Goal: Communication & Community: Ask a question

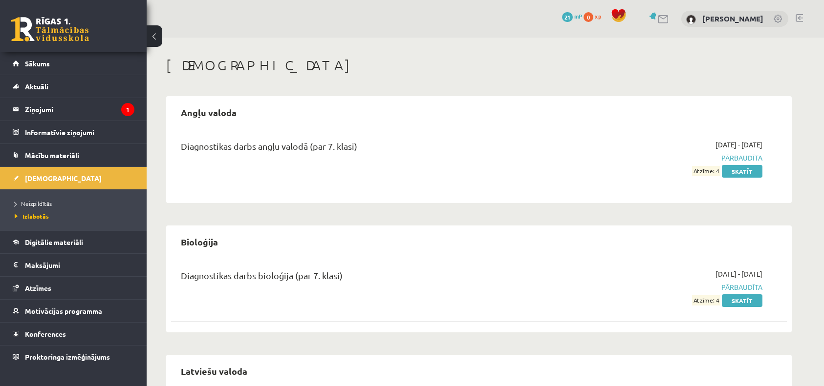
scroll to position [34, 0]
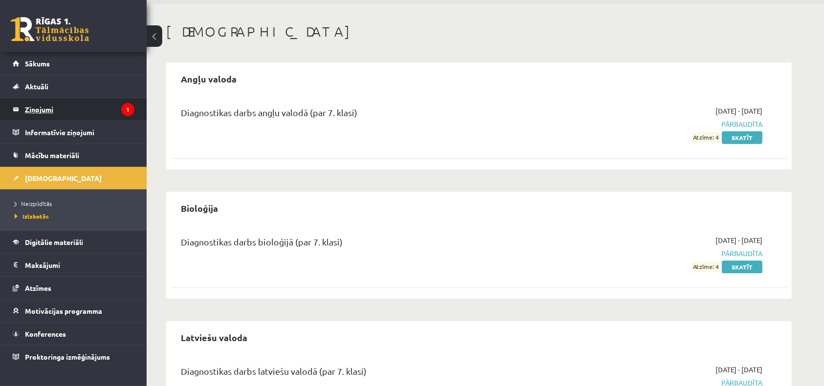
click at [75, 106] on legend "Ziņojumi 1" at bounding box center [79, 109] width 109 height 22
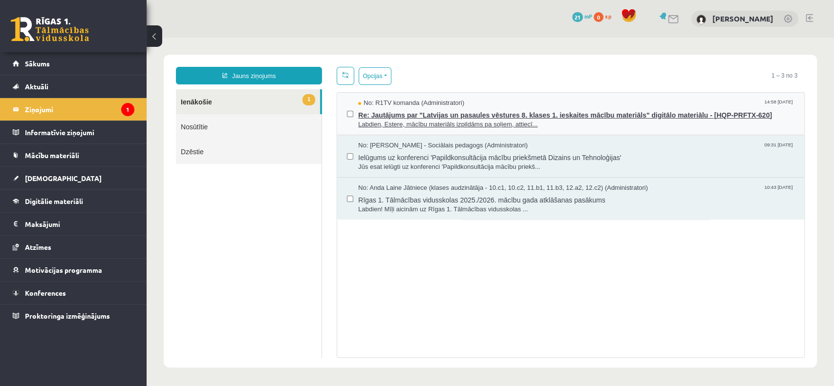
click at [396, 120] on span "Labdien, Estere, mācību materiāls izpildāms pa soļiem, attiecī..." at bounding box center [576, 124] width 436 height 9
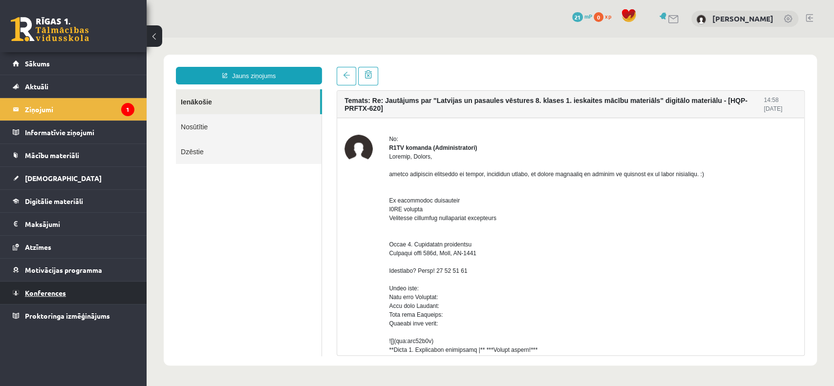
click at [49, 290] on span "Konferences" at bounding box center [45, 293] width 41 height 9
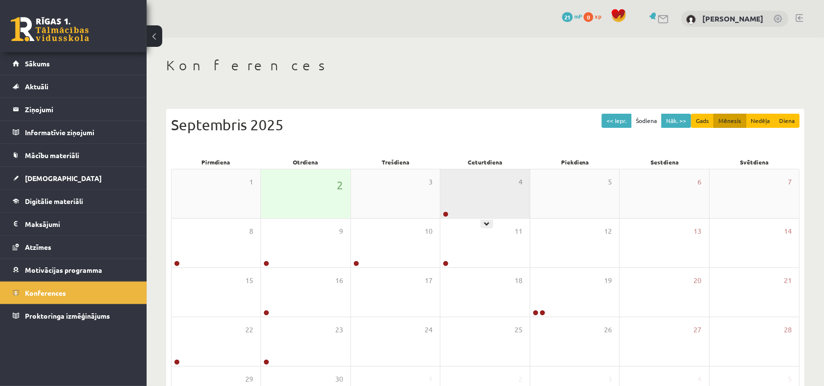
click at [471, 186] on div "4" at bounding box center [484, 194] width 89 height 49
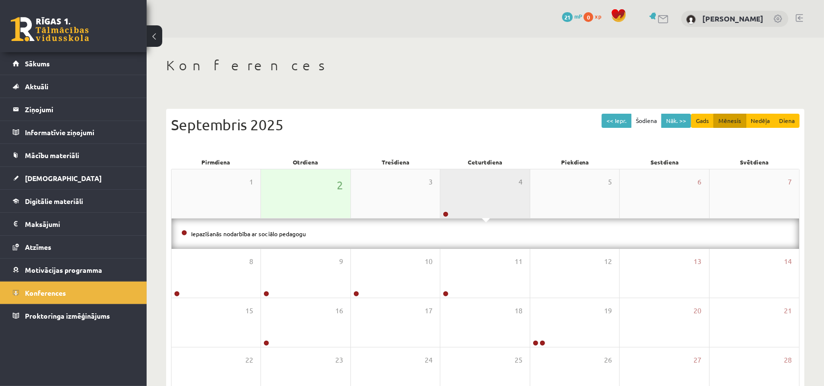
click at [470, 186] on div "4" at bounding box center [484, 194] width 89 height 49
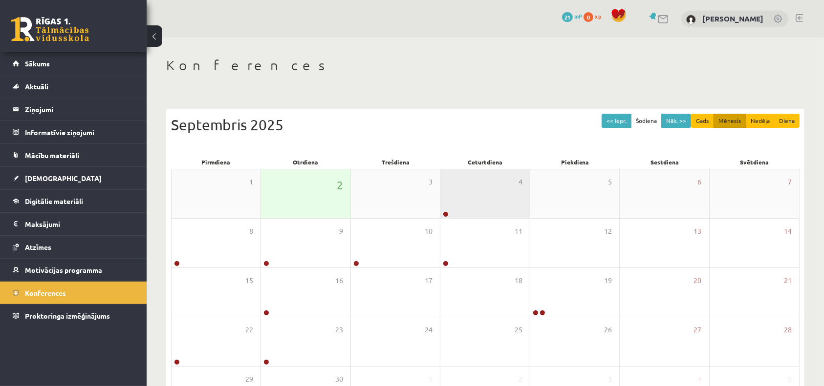
click at [470, 186] on div "4" at bounding box center [484, 194] width 89 height 49
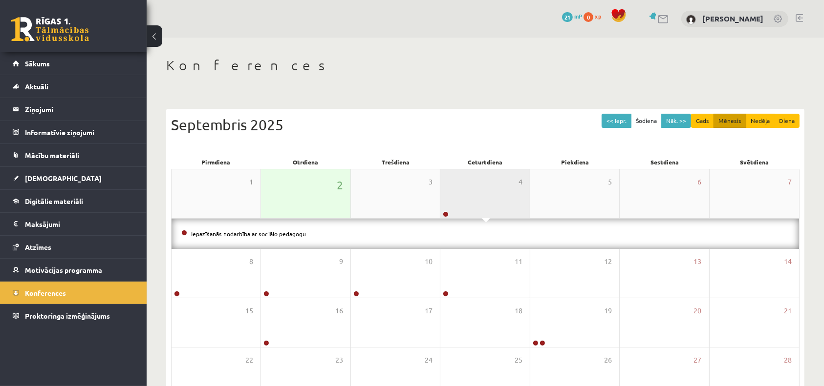
click at [470, 186] on div "4" at bounding box center [484, 194] width 89 height 49
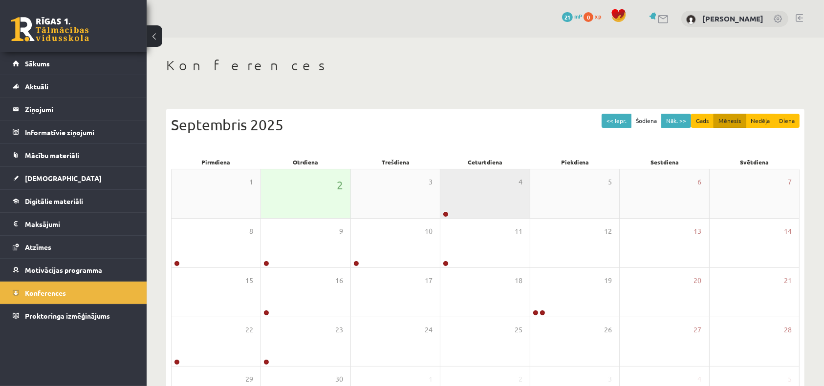
click at [470, 186] on div "4" at bounding box center [484, 194] width 89 height 49
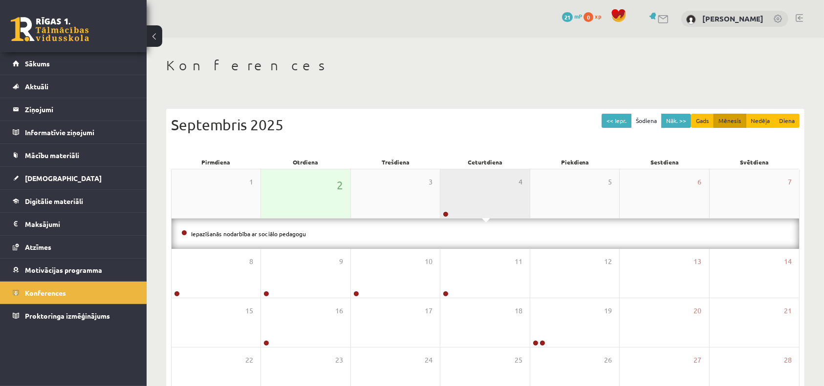
click at [469, 186] on div "4" at bounding box center [484, 194] width 89 height 49
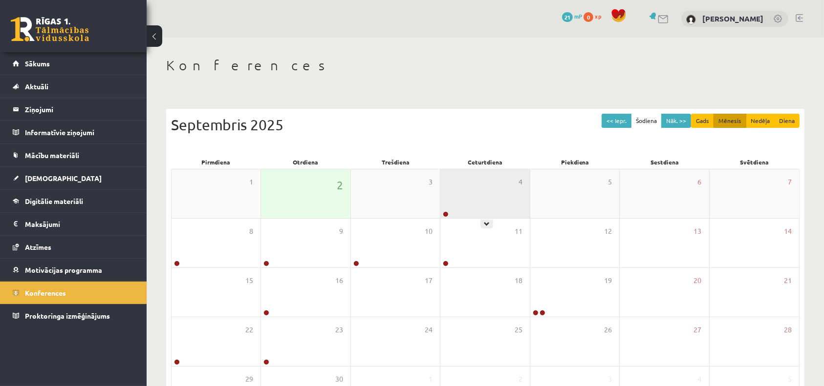
click at [493, 193] on div "4" at bounding box center [484, 194] width 89 height 49
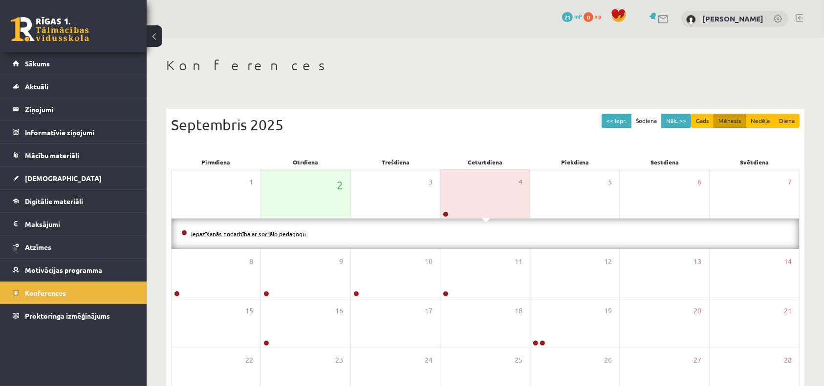
click at [284, 231] on link "Iepazīšanās nodarbība ar sociālo pedagogu" at bounding box center [248, 234] width 115 height 8
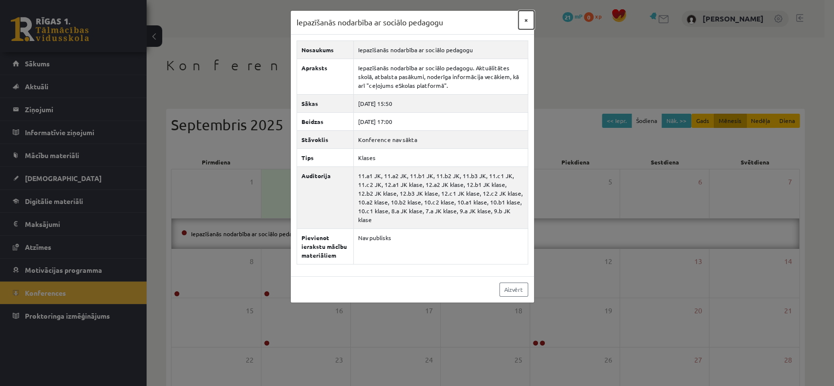
click at [525, 20] on button "×" at bounding box center [526, 20] width 16 height 19
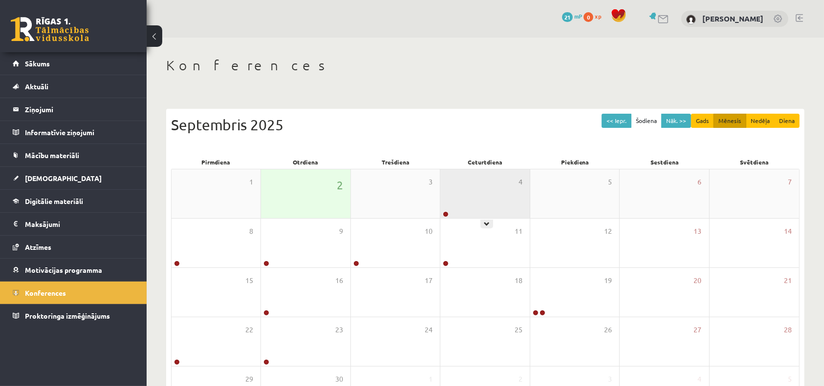
click at [461, 190] on div "4" at bounding box center [484, 194] width 89 height 49
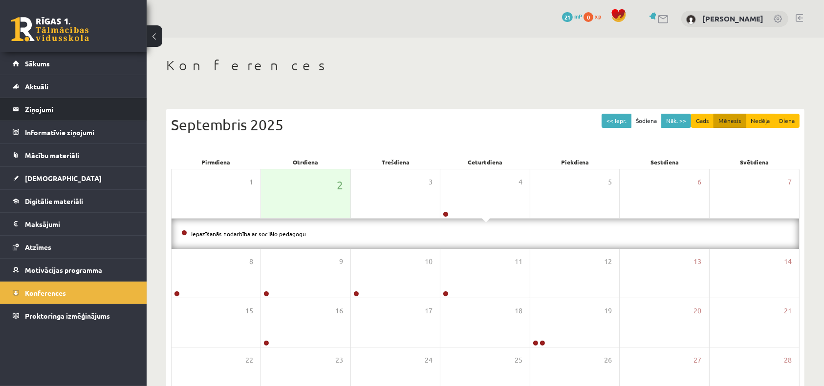
click at [35, 105] on legend "Ziņojumi 1" at bounding box center [79, 109] width 109 height 22
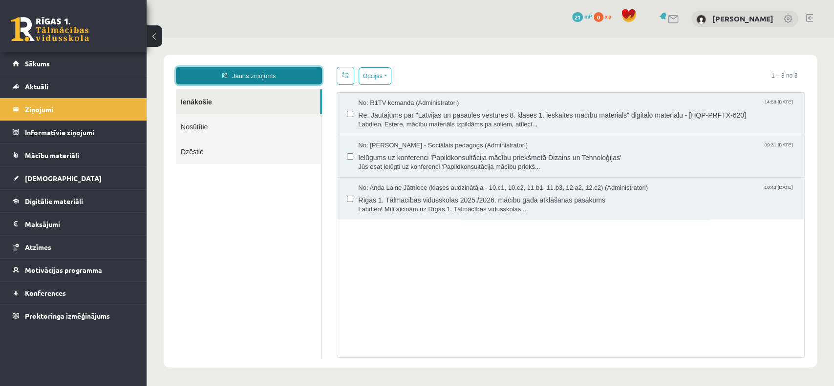
click at [273, 76] on link "Jauns ziņojums" at bounding box center [249, 76] width 146 height 18
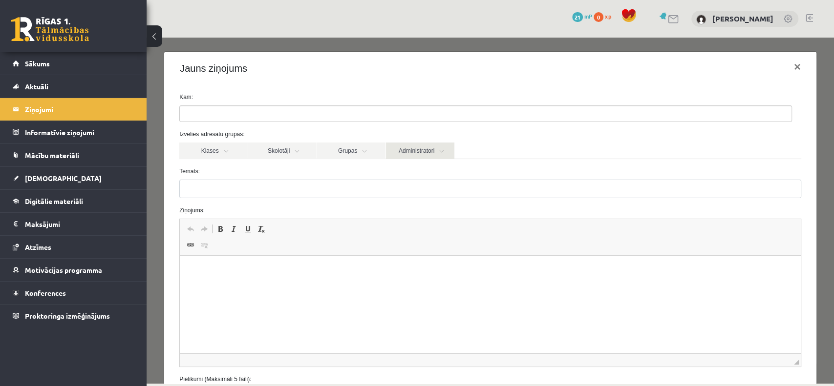
click at [422, 147] on link "Administratori" at bounding box center [420, 151] width 68 height 17
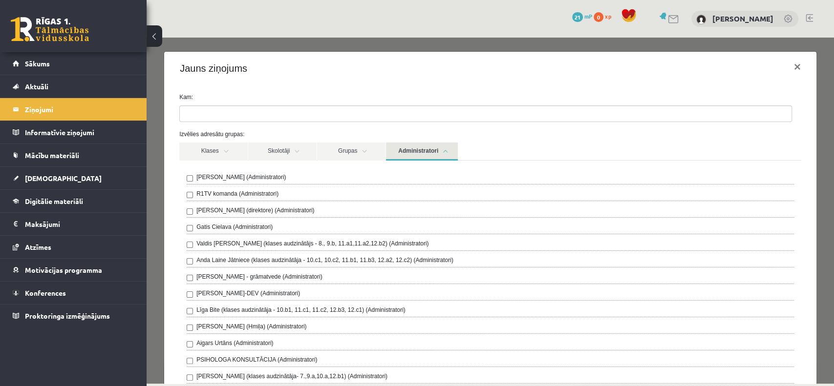
click at [422, 147] on link "Administratori" at bounding box center [422, 152] width 72 height 18
